Goal: Task Accomplishment & Management: Manage account settings

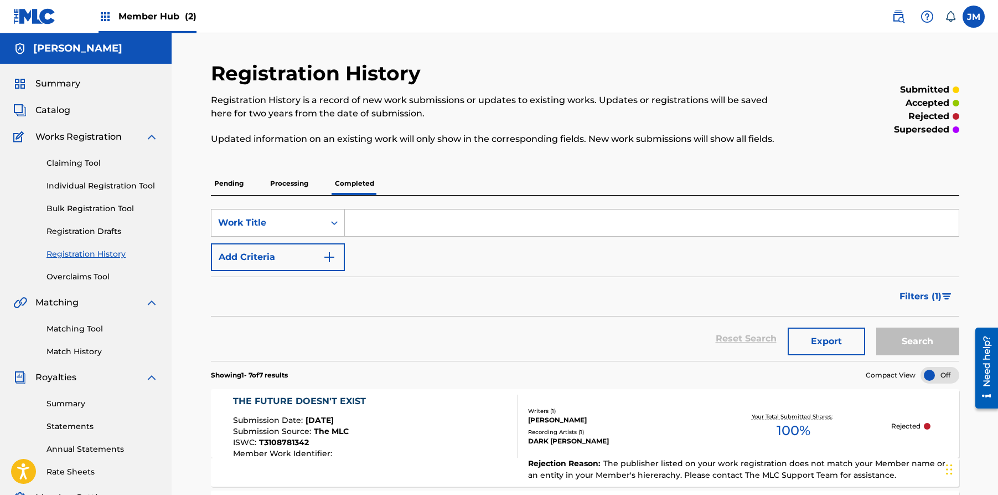
click at [147, 22] on span "Member Hub (2)" at bounding box center [158, 16] width 78 height 13
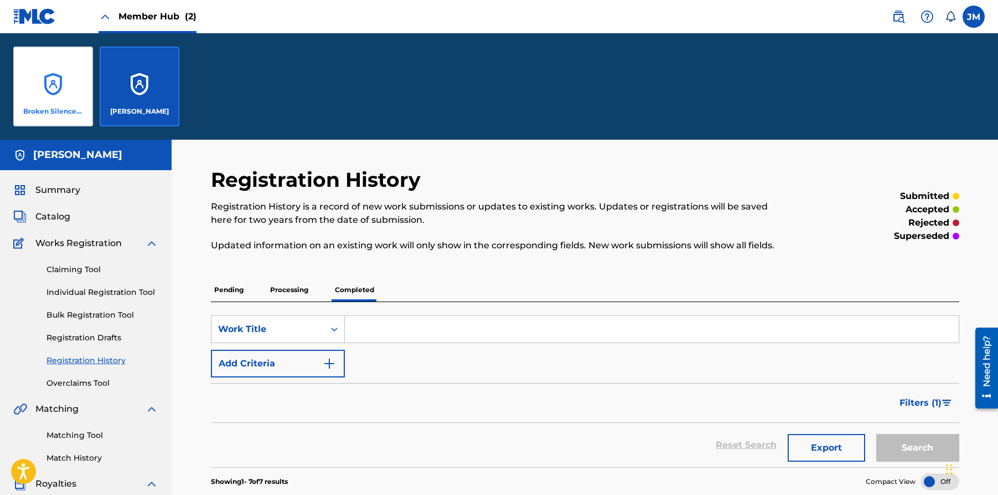
click at [78, 93] on div "Broken Silence Audio" at bounding box center [53, 87] width 80 height 80
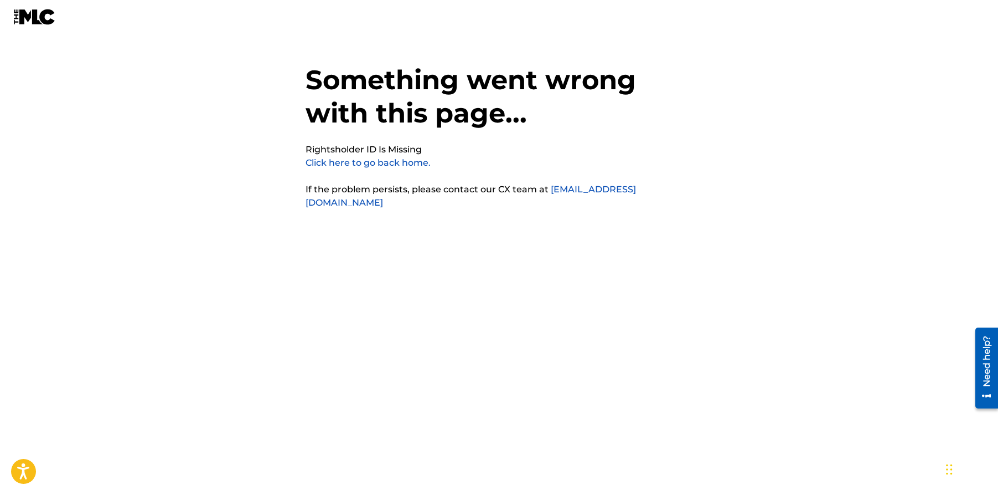
click at [358, 164] on link "Click here to go back home." at bounding box center [368, 162] width 125 height 11
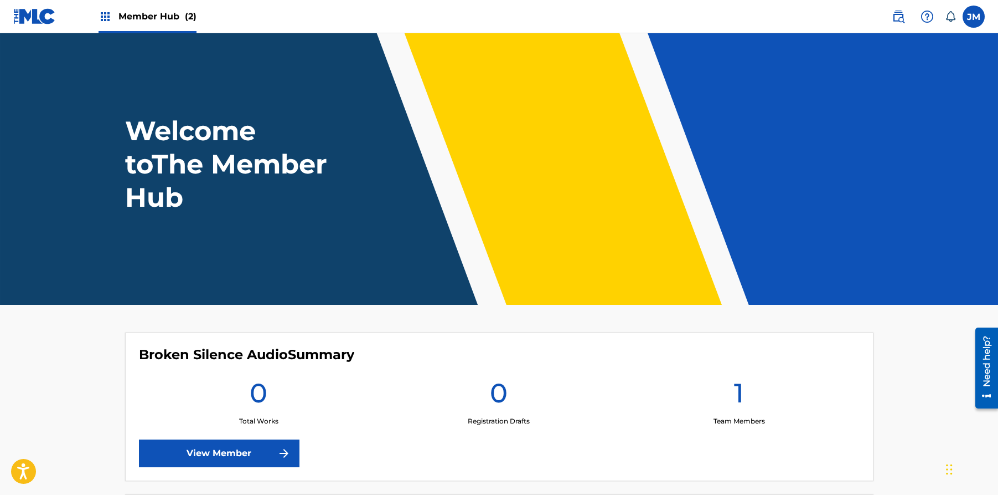
click at [135, 16] on span "Member Hub (2)" at bounding box center [158, 16] width 78 height 13
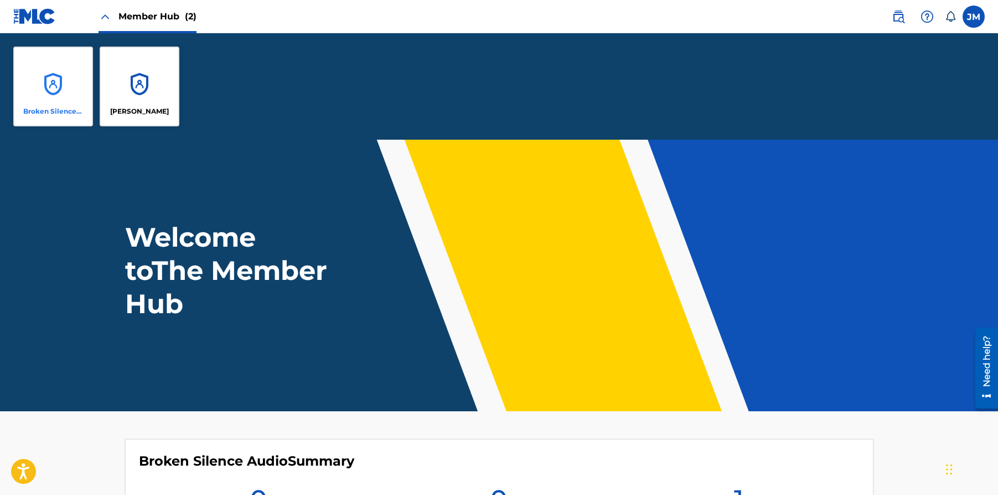
click at [50, 90] on div "Broken Silence Audio" at bounding box center [53, 87] width 80 height 80
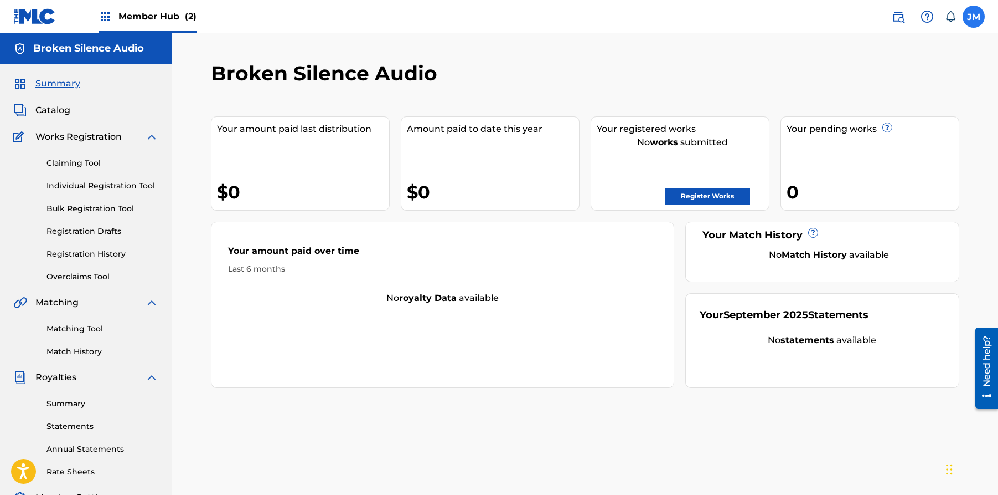
click at [974, 12] on label at bounding box center [974, 17] width 22 height 22
click at [974, 17] on input "[PERSON_NAME] [PERSON_NAME] [EMAIL_ADDRESS][DOMAIN_NAME] Notification Preferenc…" at bounding box center [974, 17] width 0 height 0
click at [870, 155] on p "Log out" at bounding box center [867, 157] width 26 height 10
click at [974, 17] on input "[PERSON_NAME] [PERSON_NAME] [EMAIL_ADDRESS][DOMAIN_NAME] Notification Preferenc…" at bounding box center [974, 17] width 0 height 0
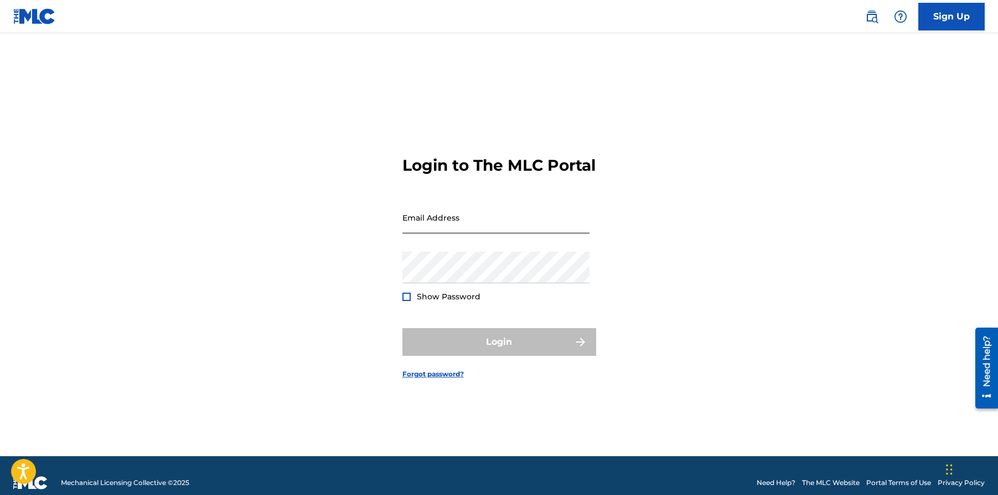
click at [526, 230] on input "Email Address" at bounding box center [496, 218] width 187 height 32
type input "[EMAIL_ADDRESS][DOMAIN_NAME]"
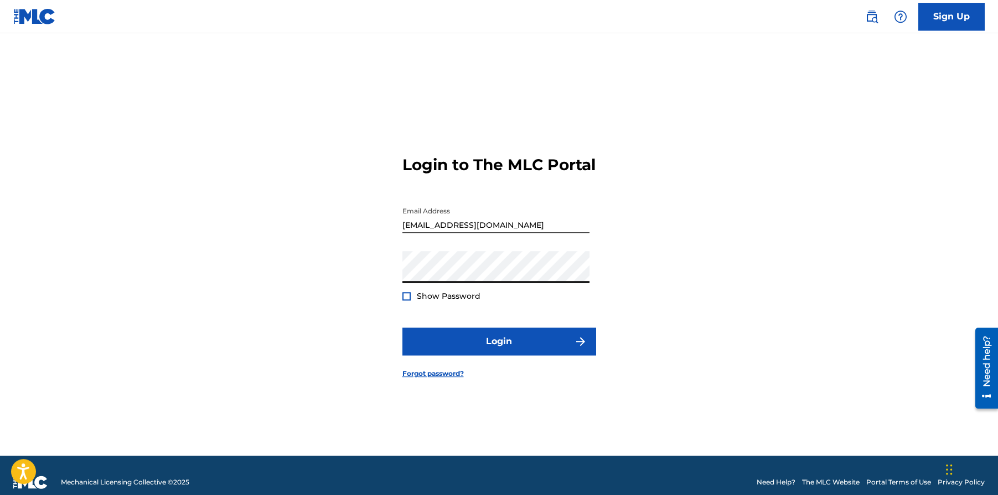
click at [403, 327] on button "Login" at bounding box center [500, 341] width 194 height 28
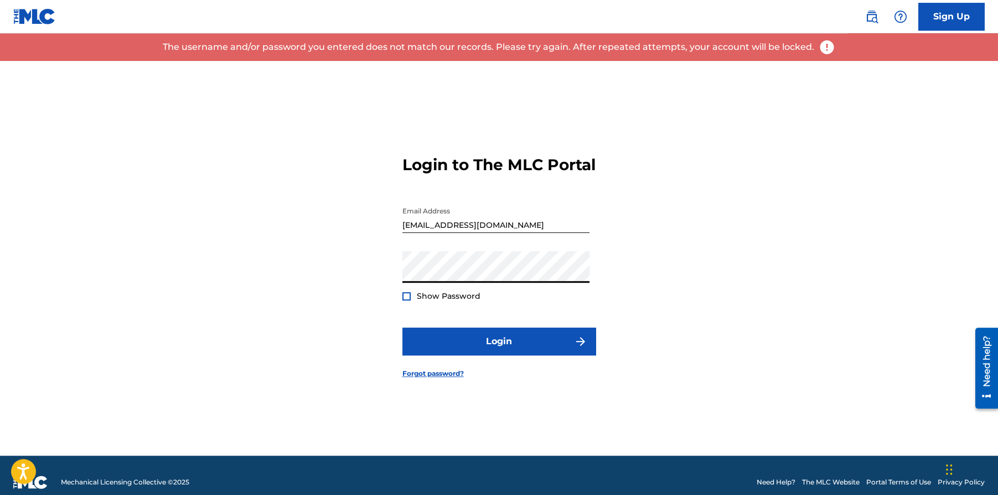
drag, startPoint x: 406, startPoint y: 304, endPoint x: 419, endPoint y: 296, distance: 14.4
click at [406, 300] on div at bounding box center [407, 296] width 8 height 8
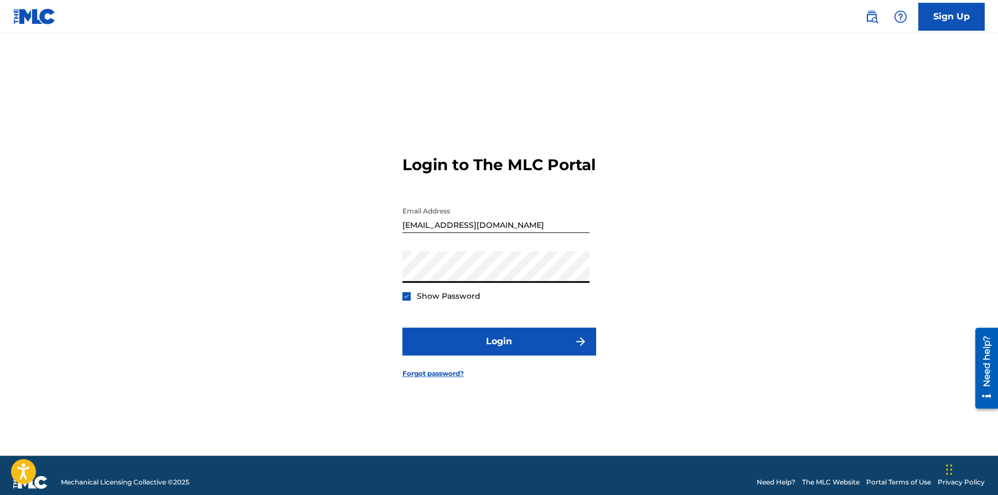
click at [403, 327] on button "Login" at bounding box center [500, 341] width 194 height 28
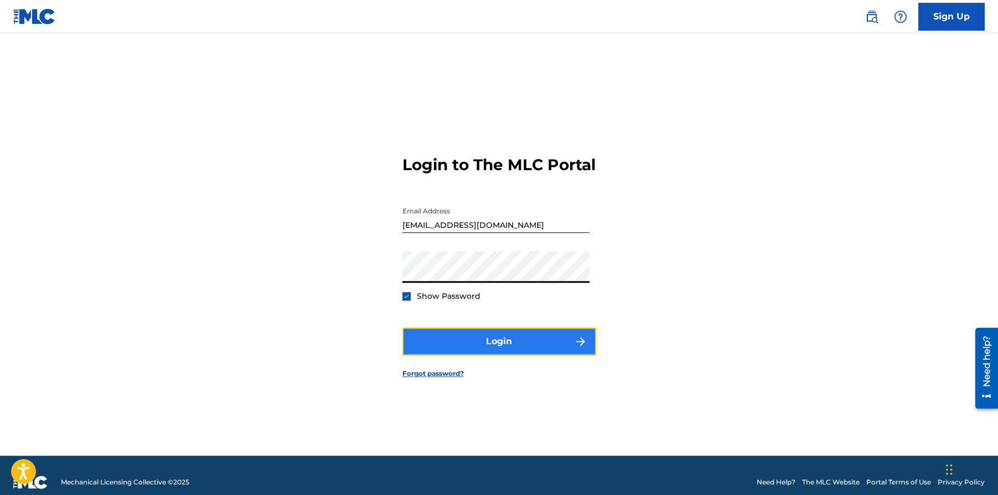
click at [446, 343] on button "Login" at bounding box center [500, 341] width 194 height 28
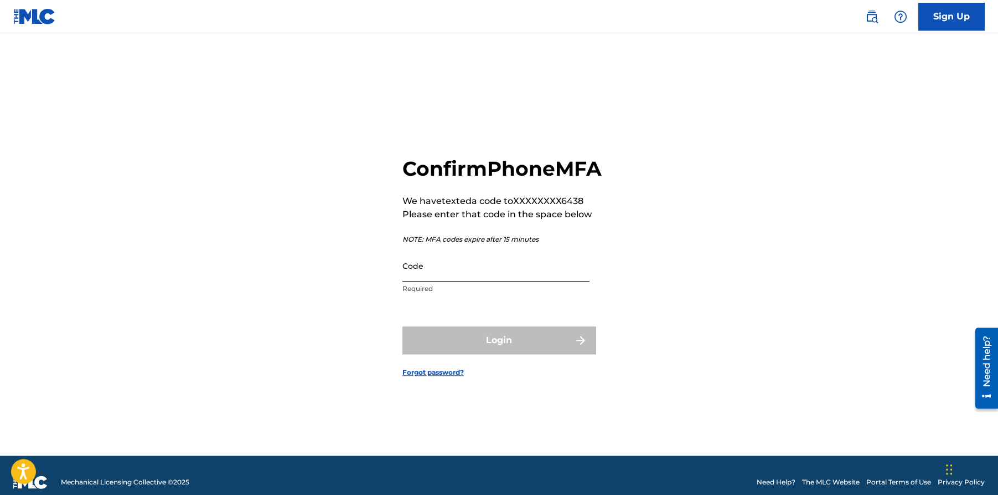
click at [456, 278] on input "Code" at bounding box center [496, 266] width 187 height 32
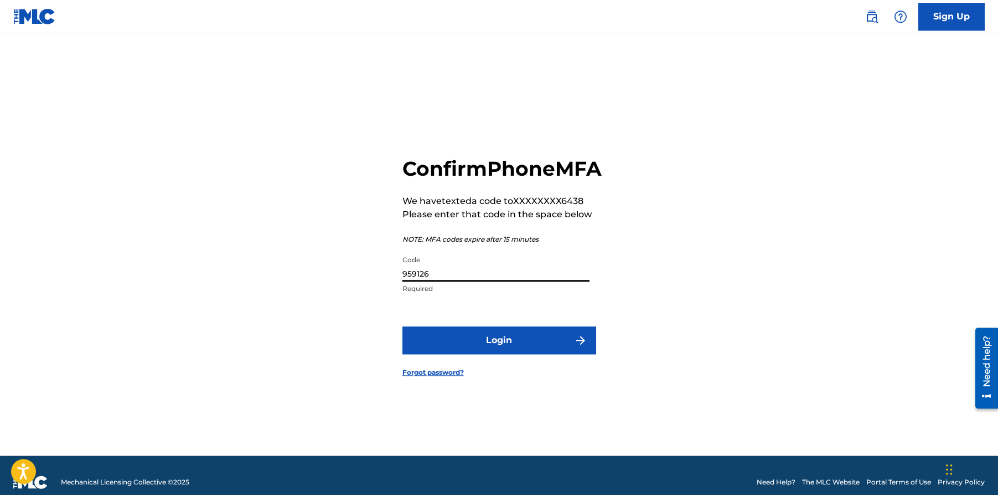
type input "959126"
click at [403, 326] on button "Login" at bounding box center [500, 340] width 194 height 28
